Goal: Navigation & Orientation: Find specific page/section

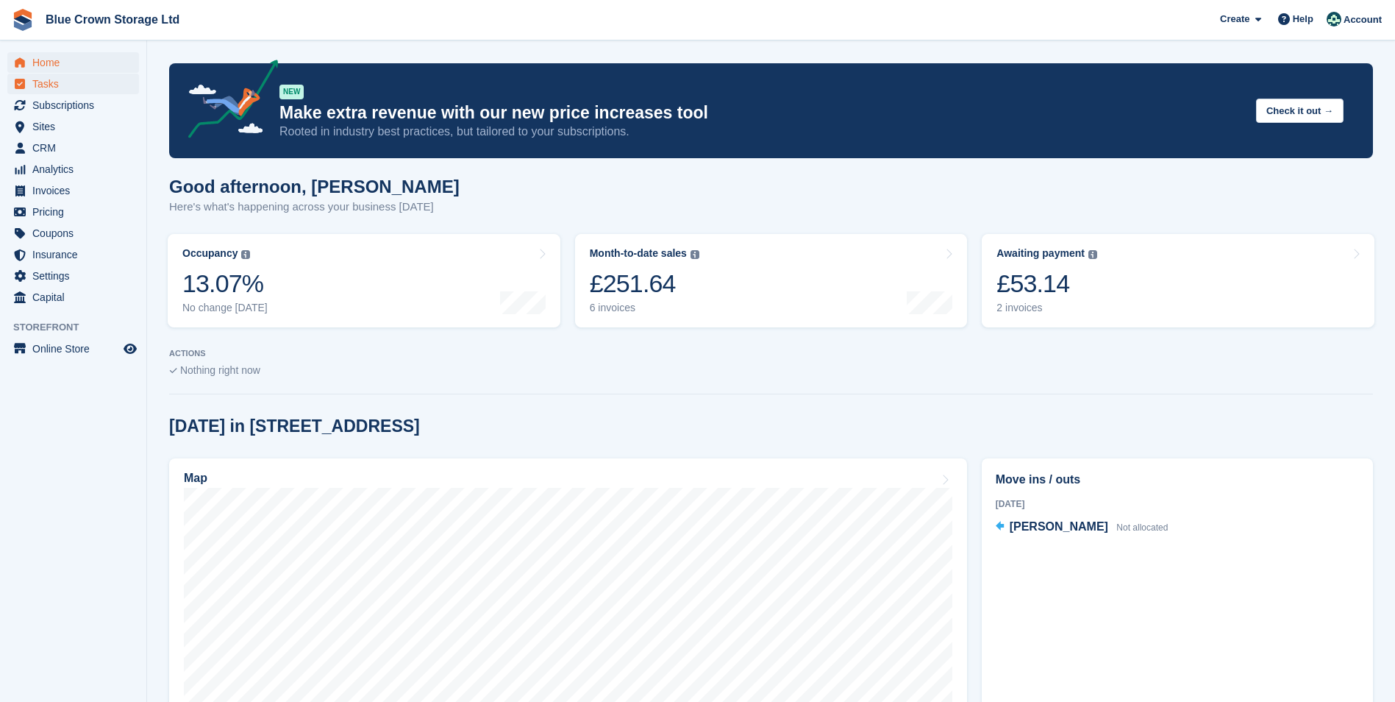
scroll to position [147, 0]
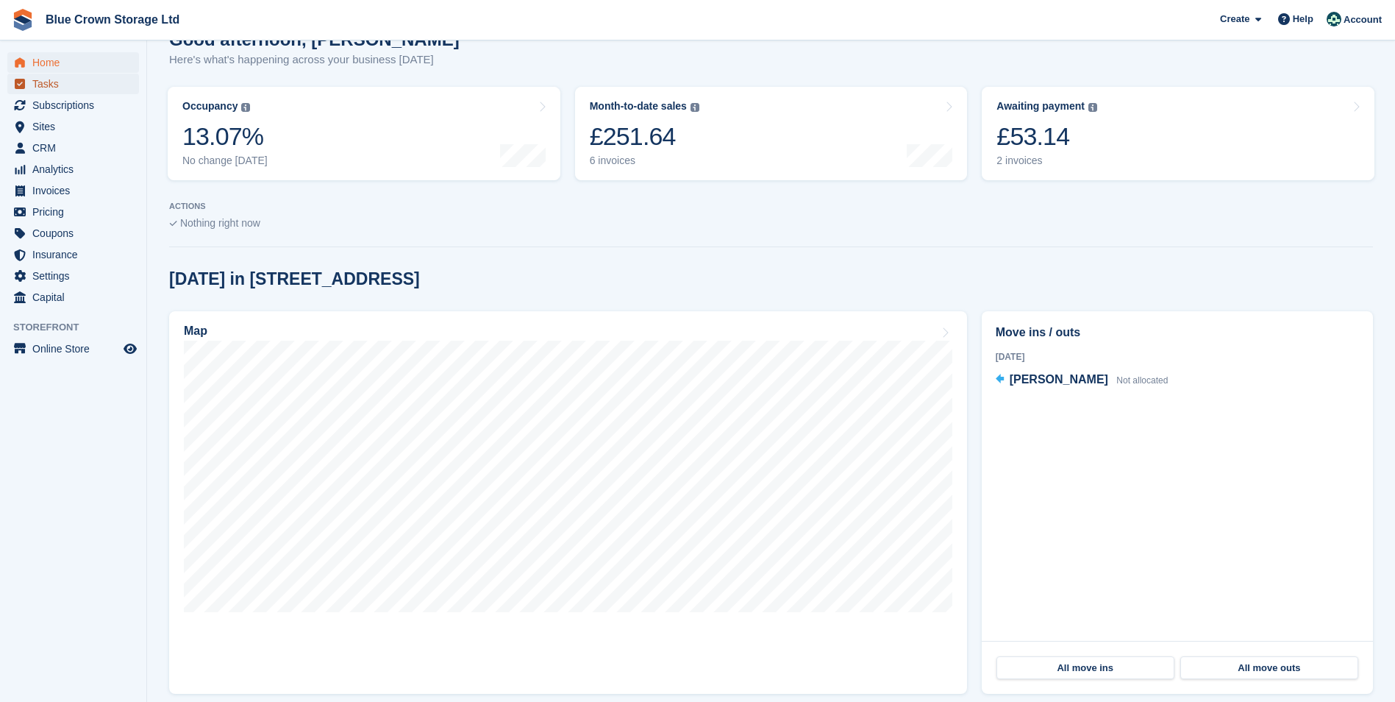
click at [73, 88] on span "Tasks" at bounding box center [76, 84] width 88 height 21
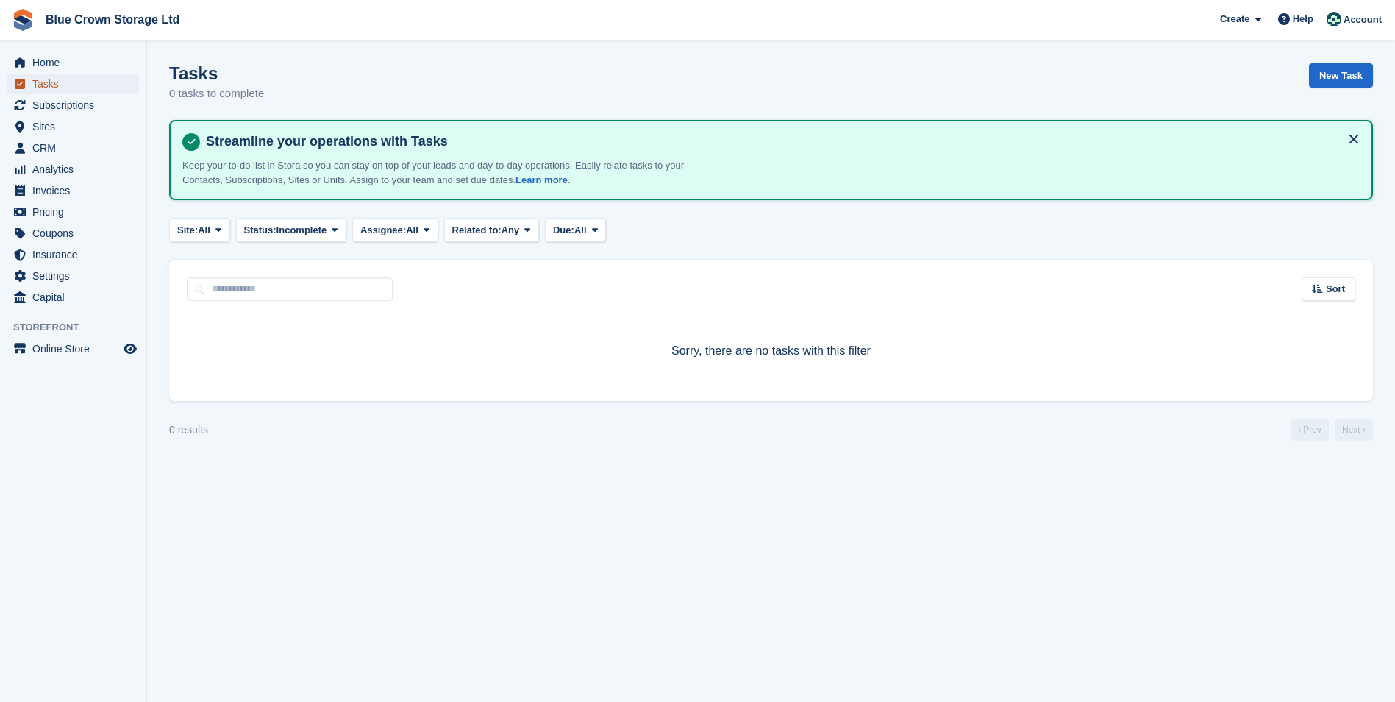
click at [38, 83] on span "Tasks" at bounding box center [76, 84] width 88 height 21
click at [44, 77] on span "Tasks" at bounding box center [76, 84] width 88 height 21
click at [59, 62] on span "Home" at bounding box center [76, 62] width 88 height 21
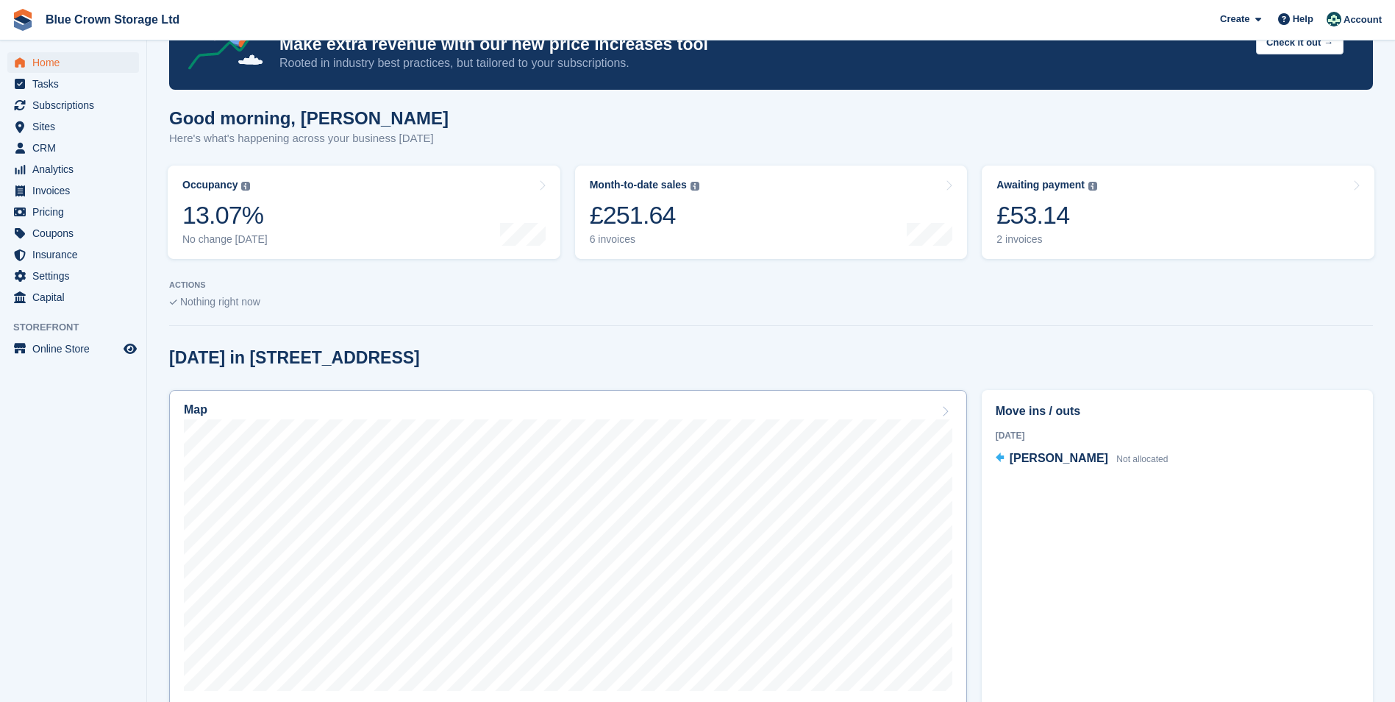
scroll to position [147, 0]
